Goal: Task Accomplishment & Management: Manage account settings

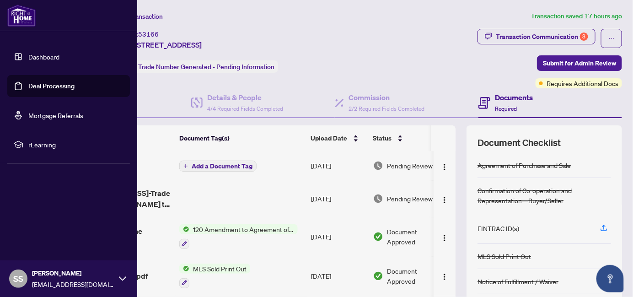
click at [38, 54] on link "Dashboard" at bounding box center [43, 57] width 31 height 8
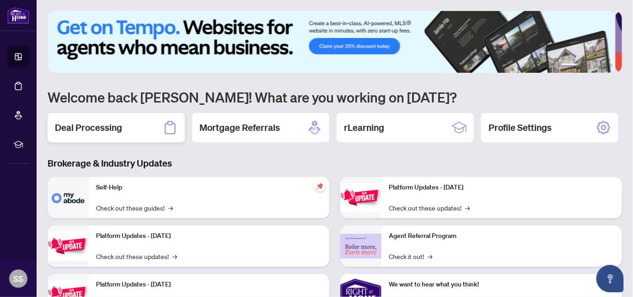
click at [112, 128] on h2 "Deal Processing" at bounding box center [88, 127] width 67 height 13
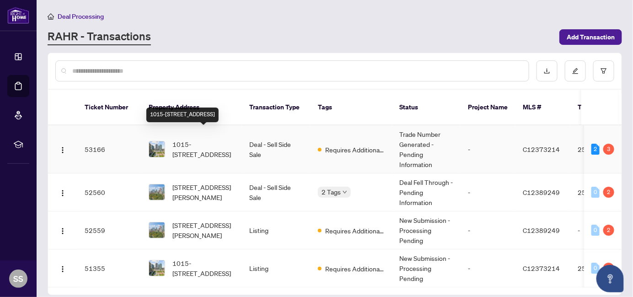
click at [209, 143] on span "1015-[STREET_ADDRESS]" at bounding box center [204, 149] width 62 height 20
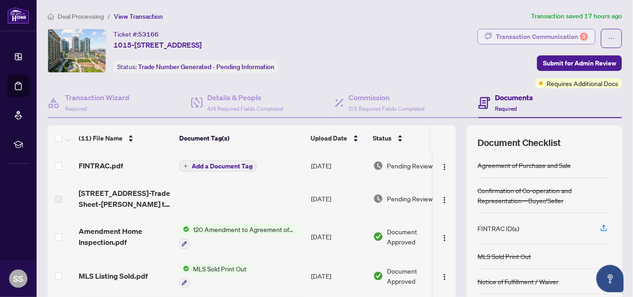
click at [543, 39] on div "Transaction Communication 3" at bounding box center [542, 36] width 92 height 15
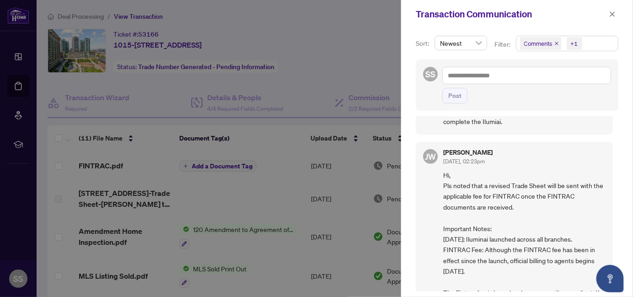
scroll to position [175, 0]
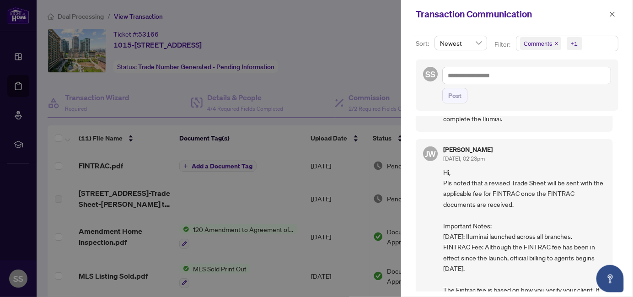
click at [580, 124] on span "I cannot access the Trade Record Sheet in the documents section. I am waiting f…" at bounding box center [524, 108] width 162 height 32
click at [524, 211] on span "Hi, Pls noted that a revised Trade Sheet will be sent with the applicable fee f…" at bounding box center [524, 290] width 162 height 246
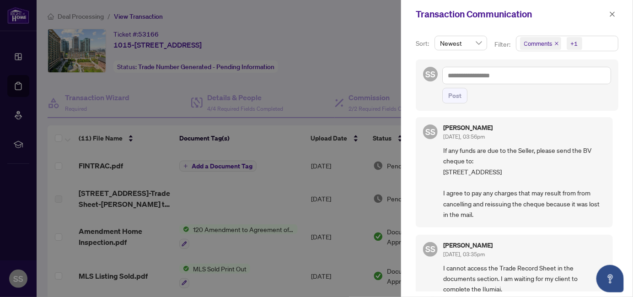
scroll to position [0, 0]
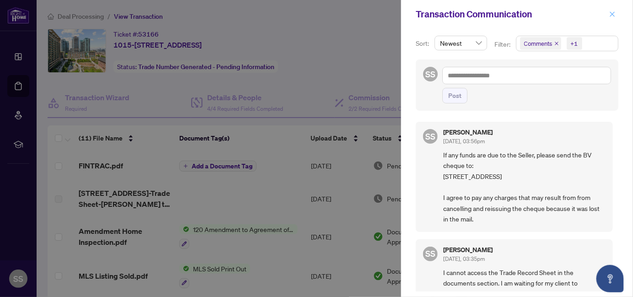
click at [610, 13] on icon "close" at bounding box center [613, 14] width 6 height 6
